Goal: Task Accomplishment & Management: Complete application form

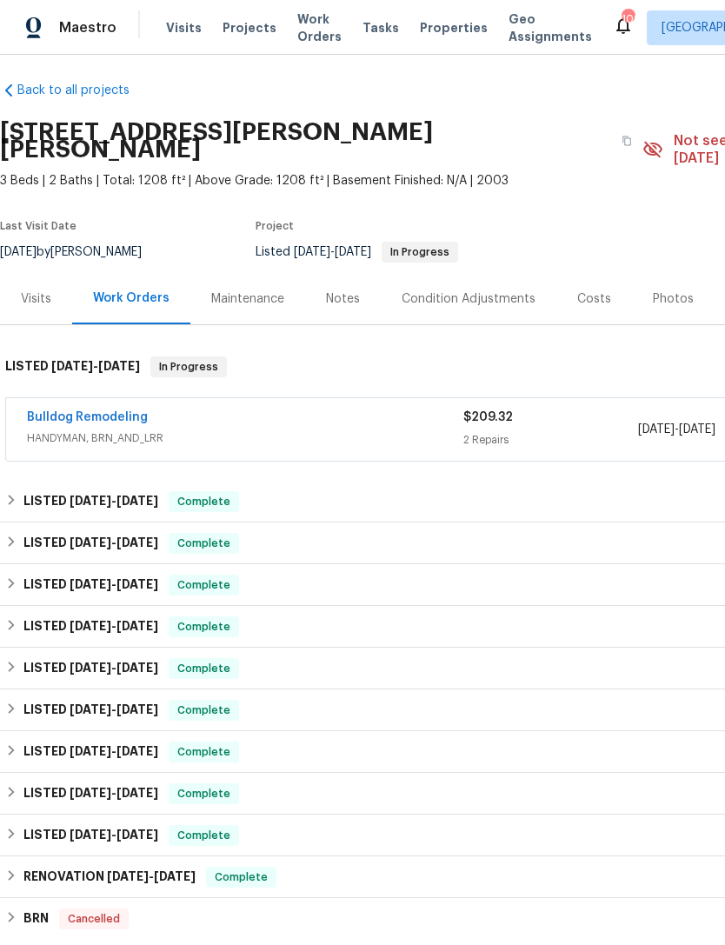
scroll to position [8, 0]
click at [89, 411] on link "Bulldog Remodeling" at bounding box center [87, 417] width 121 height 12
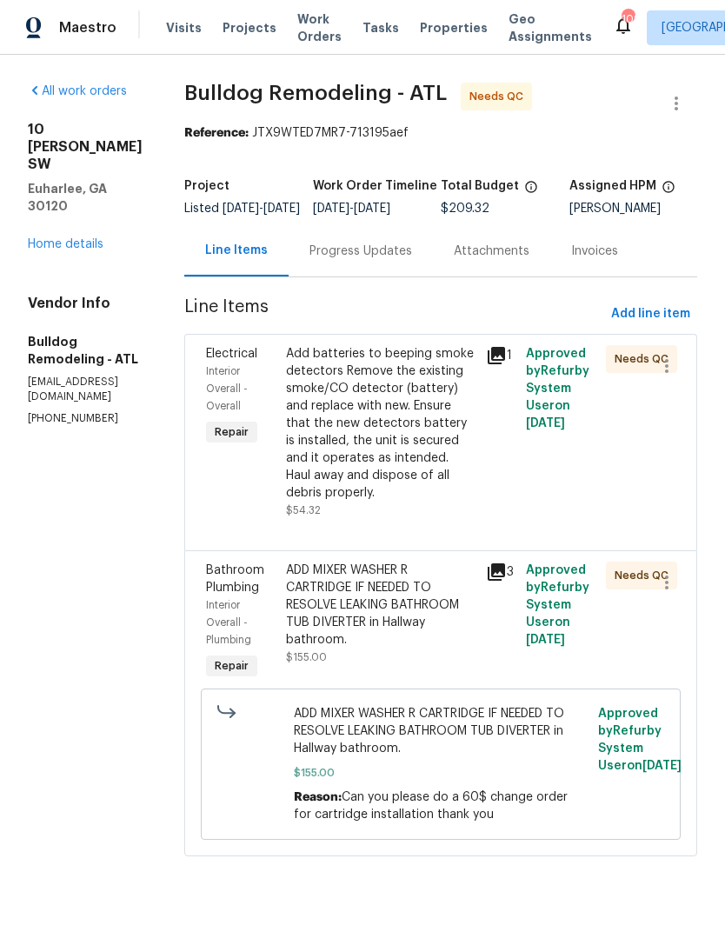
click at [240, 360] on span "Electrical" at bounding box center [231, 354] width 51 height 12
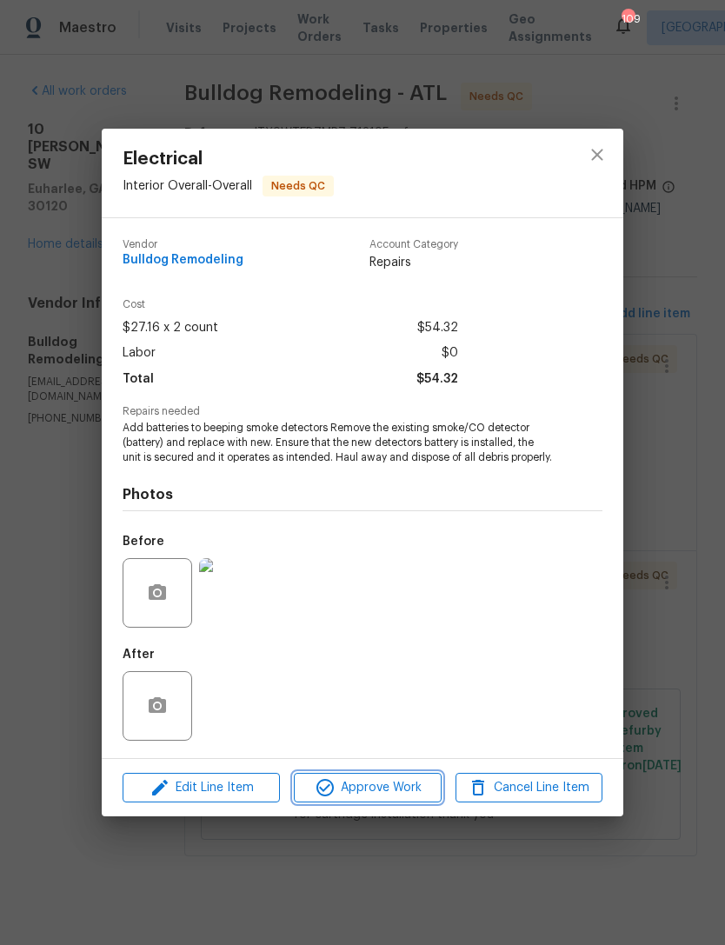
click at [355, 778] on span "Approve Work" at bounding box center [367, 788] width 136 height 22
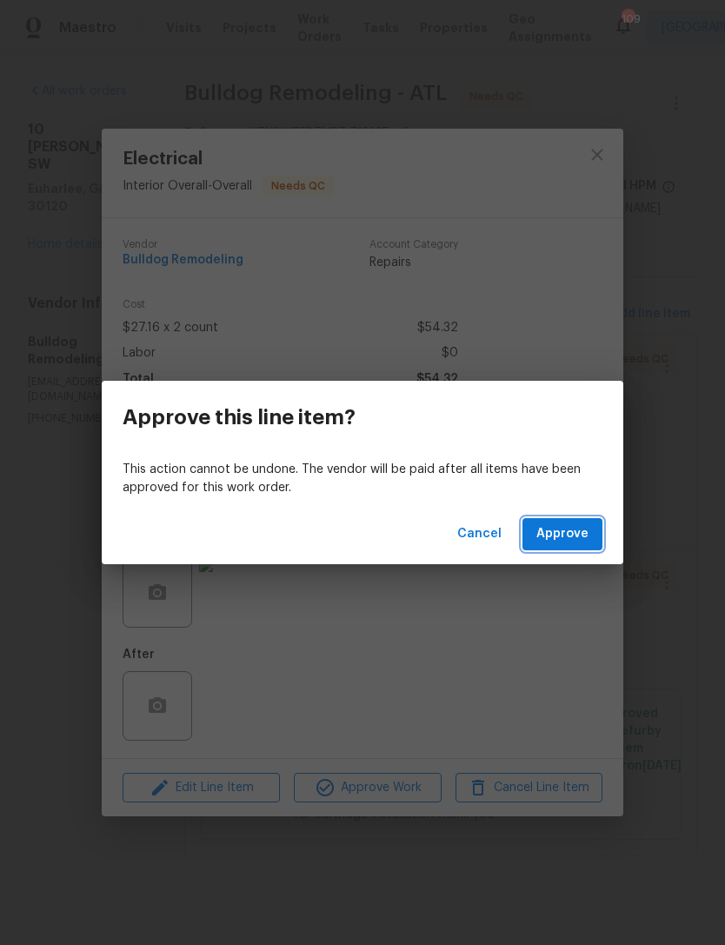
click at [574, 530] on span "Approve" at bounding box center [562, 534] width 52 height 22
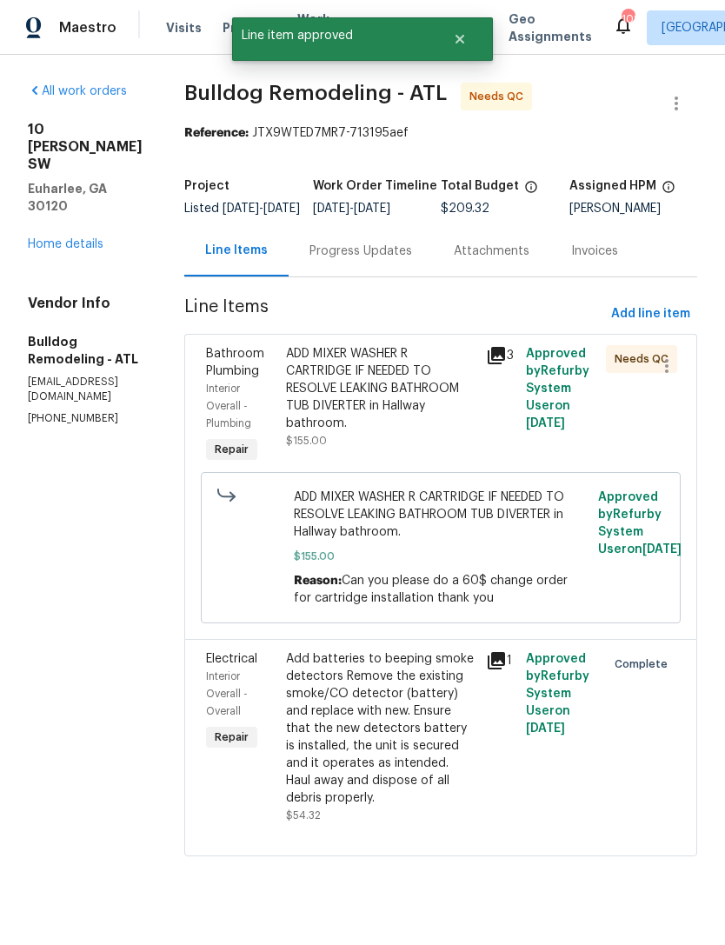
click at [244, 367] on span "Bathroom Plumbing" at bounding box center [235, 363] width 58 height 30
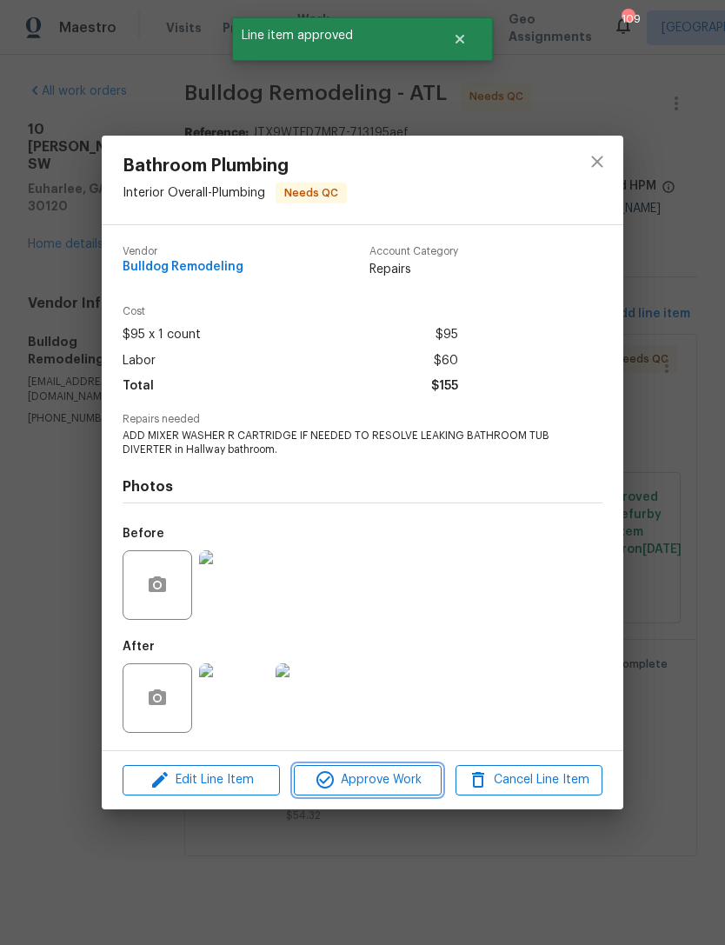
click at [349, 780] on span "Approve Work" at bounding box center [367, 780] width 136 height 22
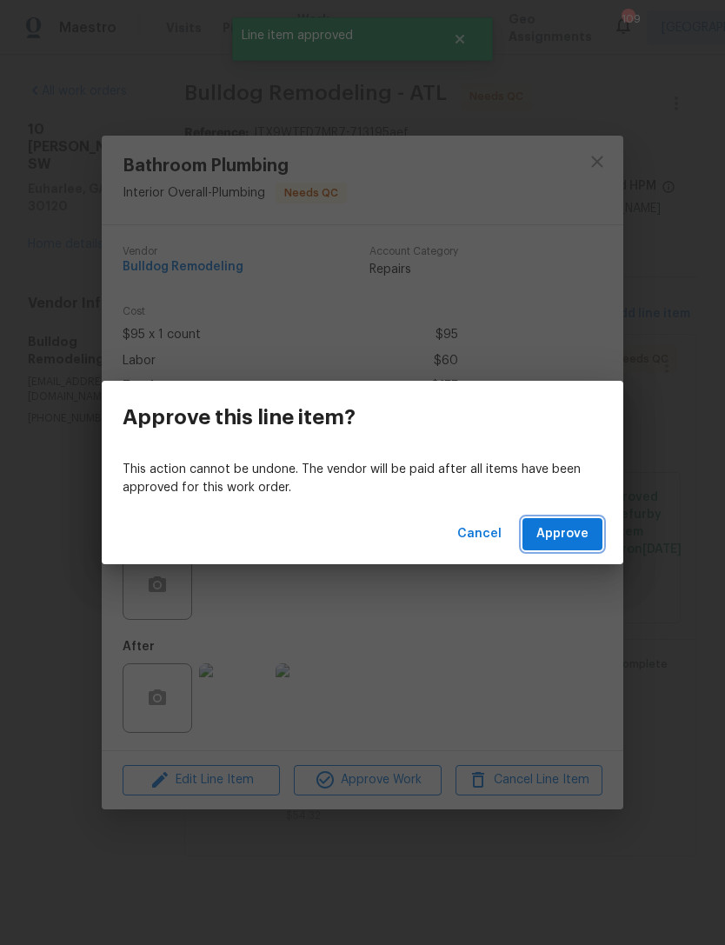
click at [574, 531] on span "Approve" at bounding box center [562, 534] width 52 height 22
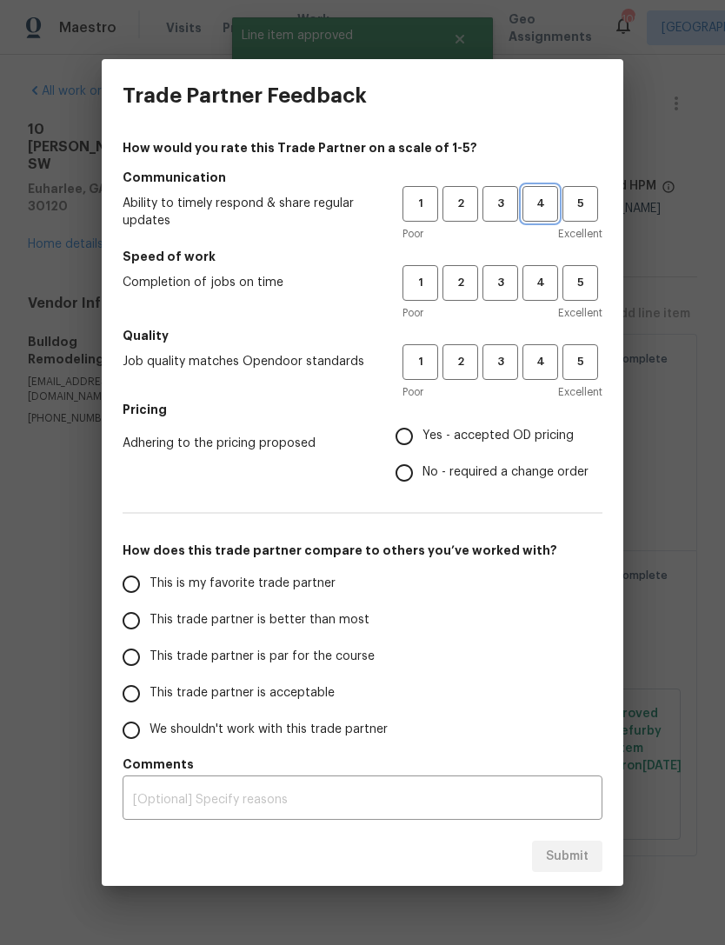
click at [546, 197] on span "4" at bounding box center [540, 204] width 32 height 20
click at [545, 281] on span "4" at bounding box center [540, 283] width 32 height 20
click at [529, 362] on span "4" at bounding box center [540, 362] width 32 height 20
click at [399, 436] on input "Yes - accepted OD pricing" at bounding box center [404, 436] width 36 height 36
radio input "true"
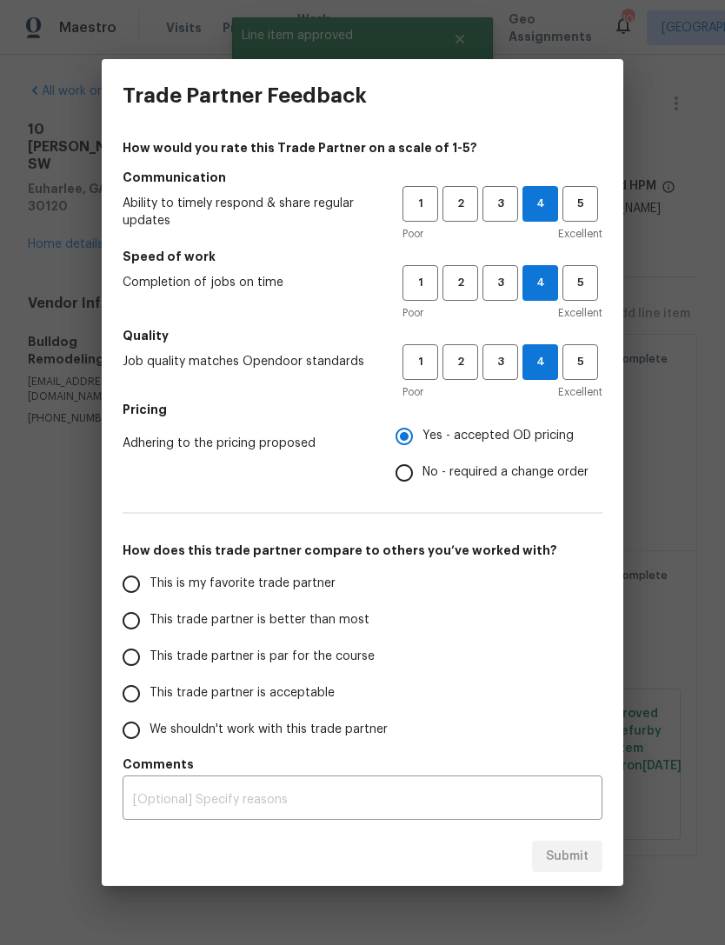
click at [123, 687] on input "This trade partner is acceptable" at bounding box center [131, 693] width 36 height 36
radio input "false"
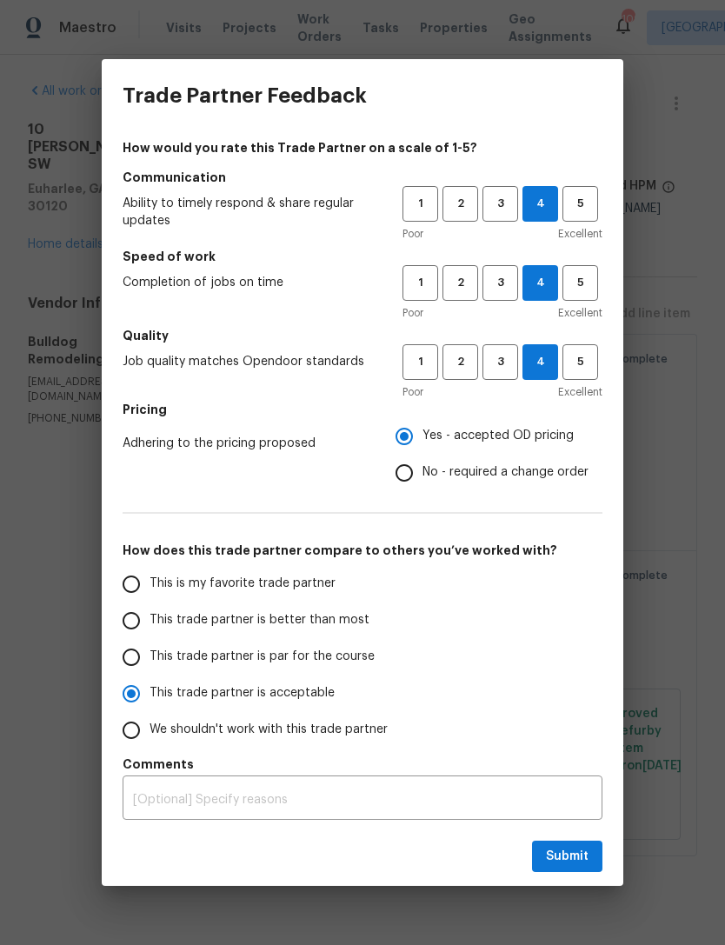
click at [405, 473] on input "No - required a change order" at bounding box center [404, 473] width 36 height 36
radio input "false"
radio input "true"
click at [567, 855] on span "Submit" at bounding box center [567, 857] width 43 height 22
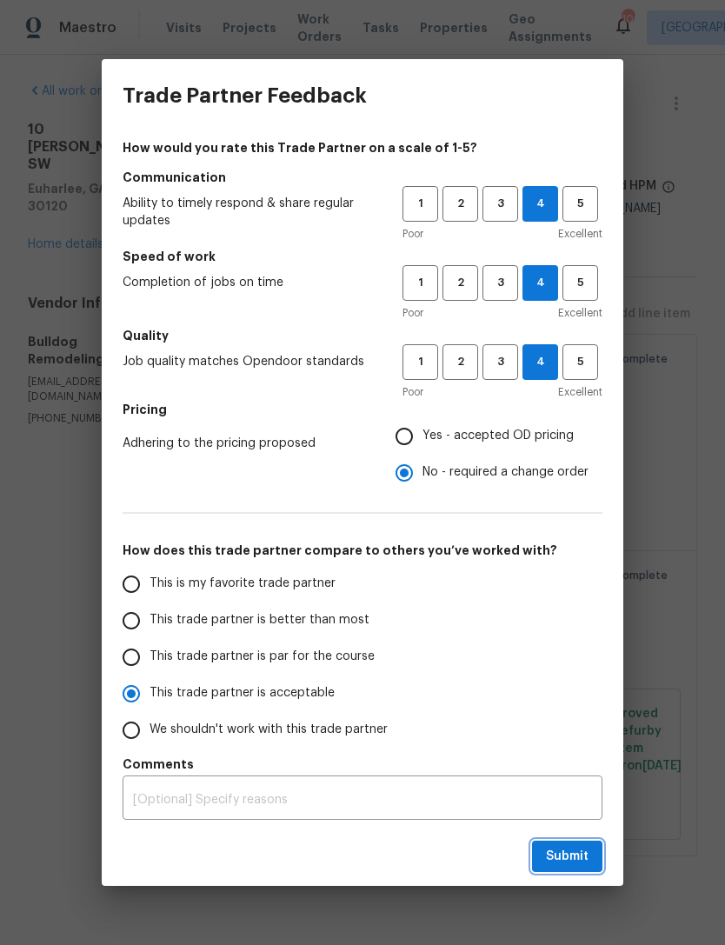
radio input "false"
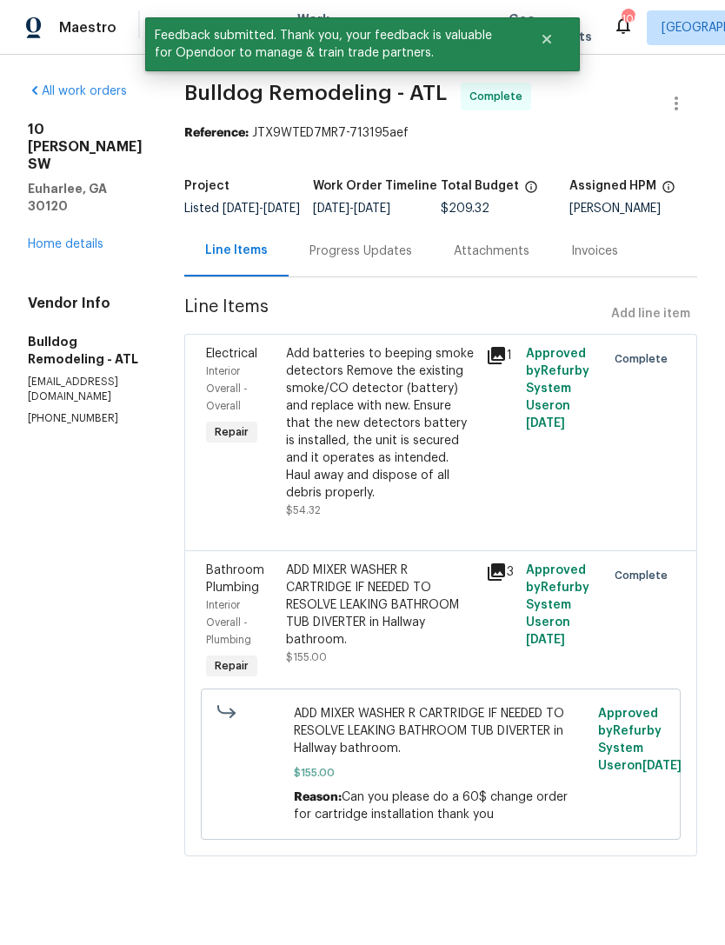
click at [81, 238] on link "Home details" at bounding box center [66, 244] width 76 height 12
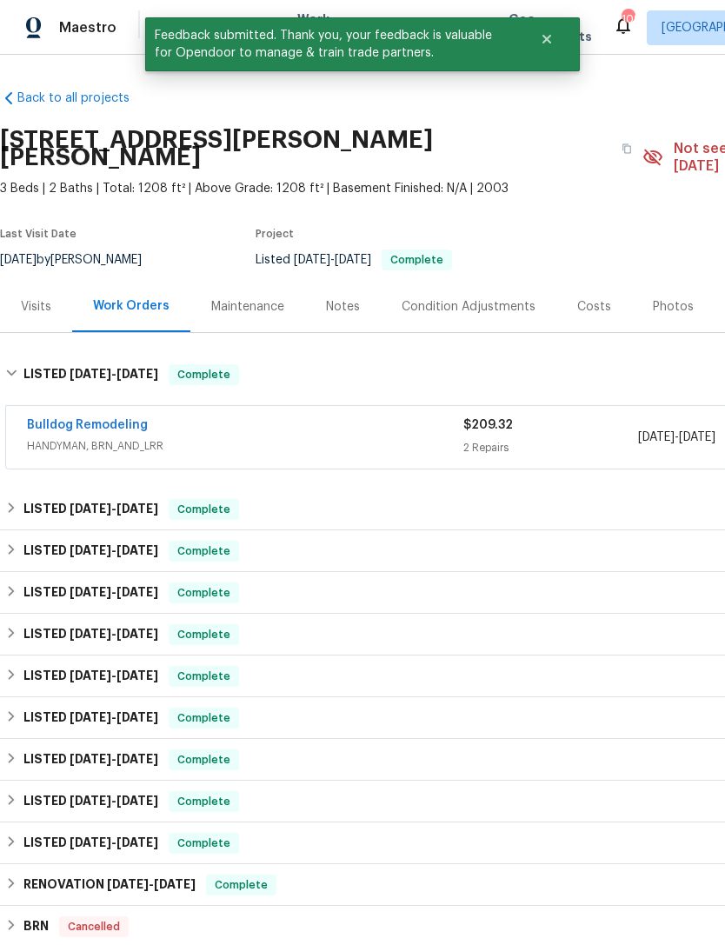
click at [41, 298] on div "Visits" at bounding box center [36, 306] width 30 height 17
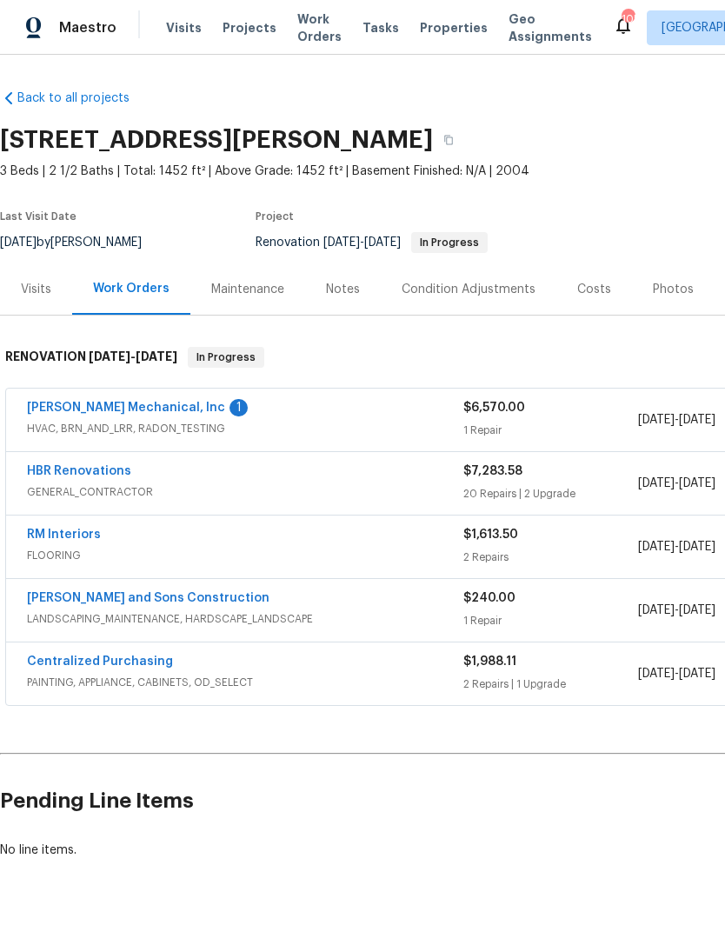
click at [113, 405] on link "JH Martin Mechanical, Inc" at bounding box center [126, 407] width 198 height 12
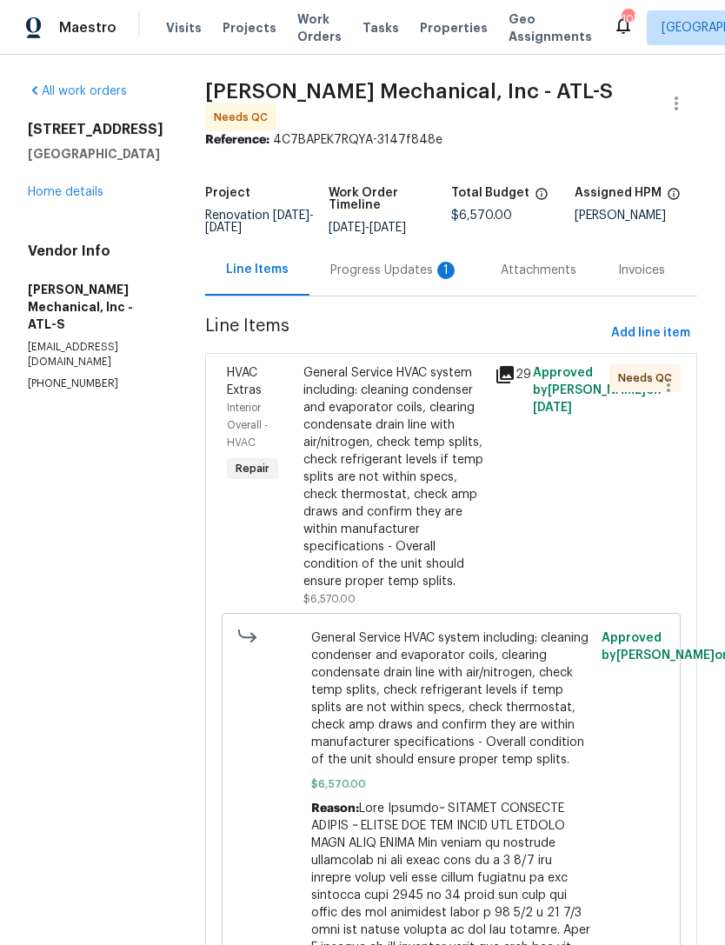
click at [379, 279] on div "Progress Updates 1" at bounding box center [394, 270] width 129 height 17
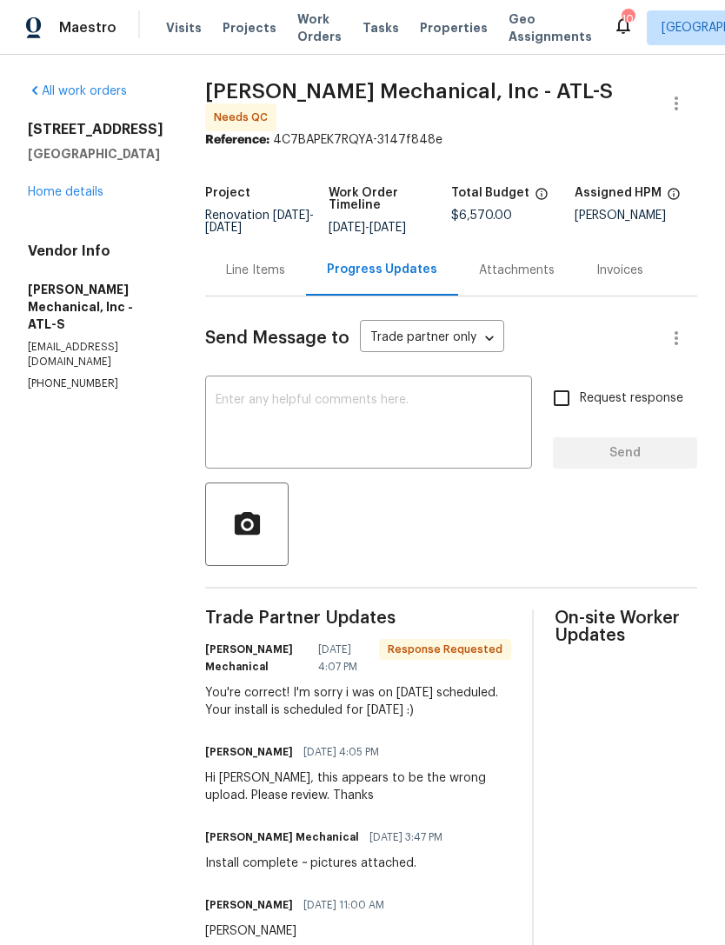
click at [335, 415] on textarea at bounding box center [369, 424] width 306 height 61
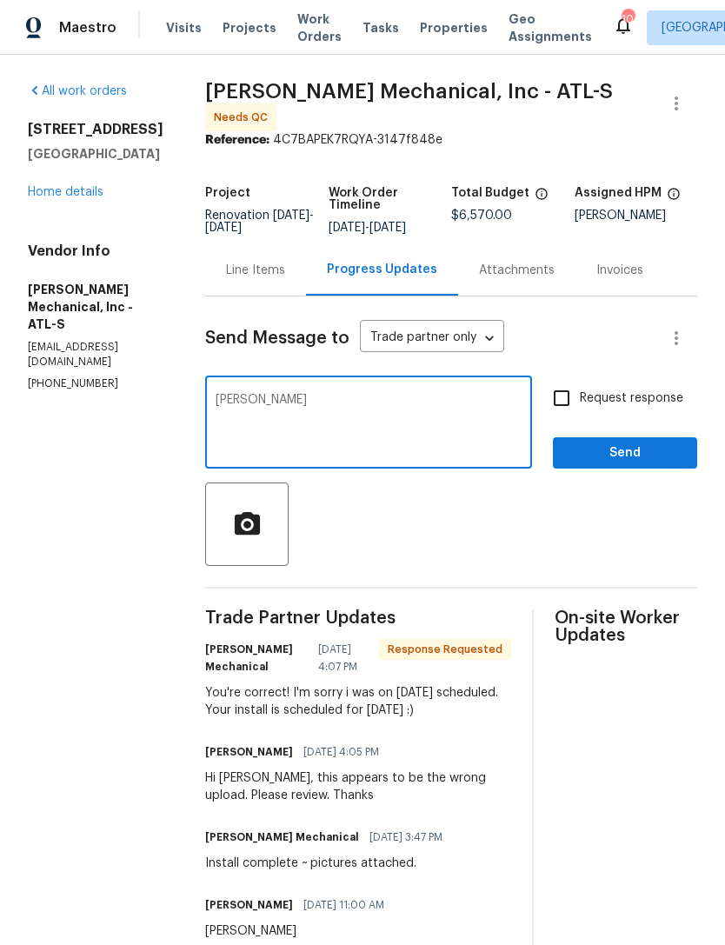
type textarea "Ty"
click at [606, 464] on span "Send" at bounding box center [625, 453] width 116 height 22
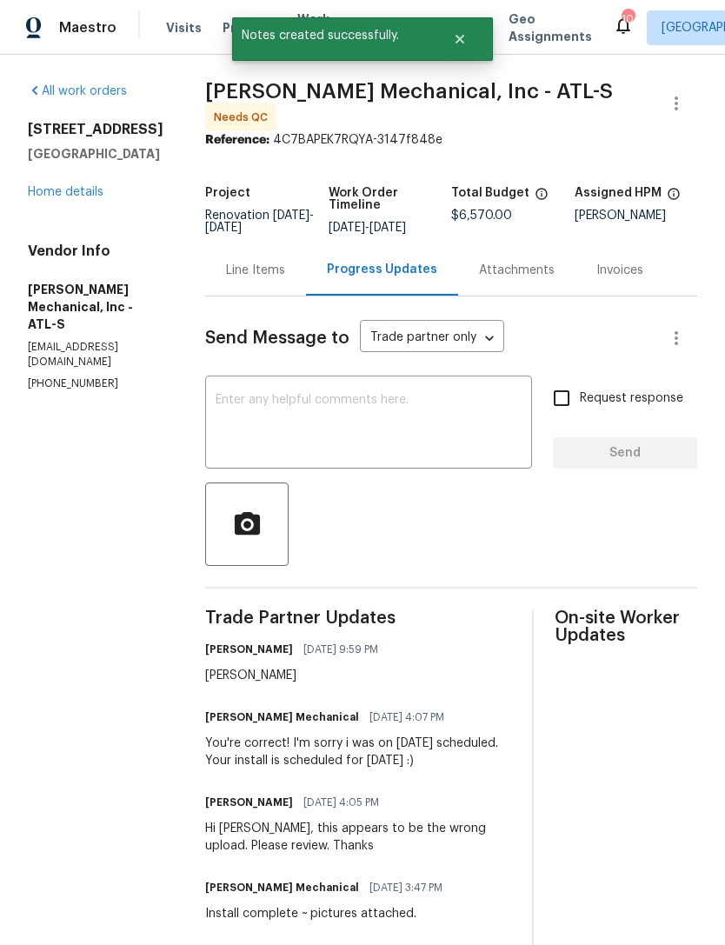
click at [83, 195] on link "Home details" at bounding box center [66, 192] width 76 height 12
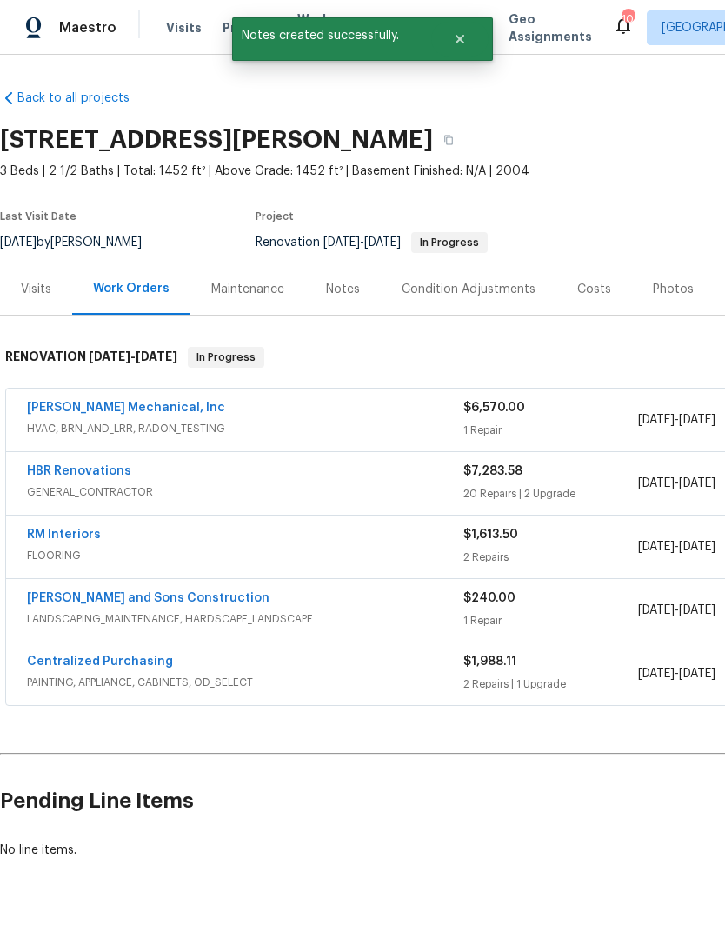
click at [36, 300] on div "Visits" at bounding box center [36, 288] width 72 height 51
